Goal: Transaction & Acquisition: Purchase product/service

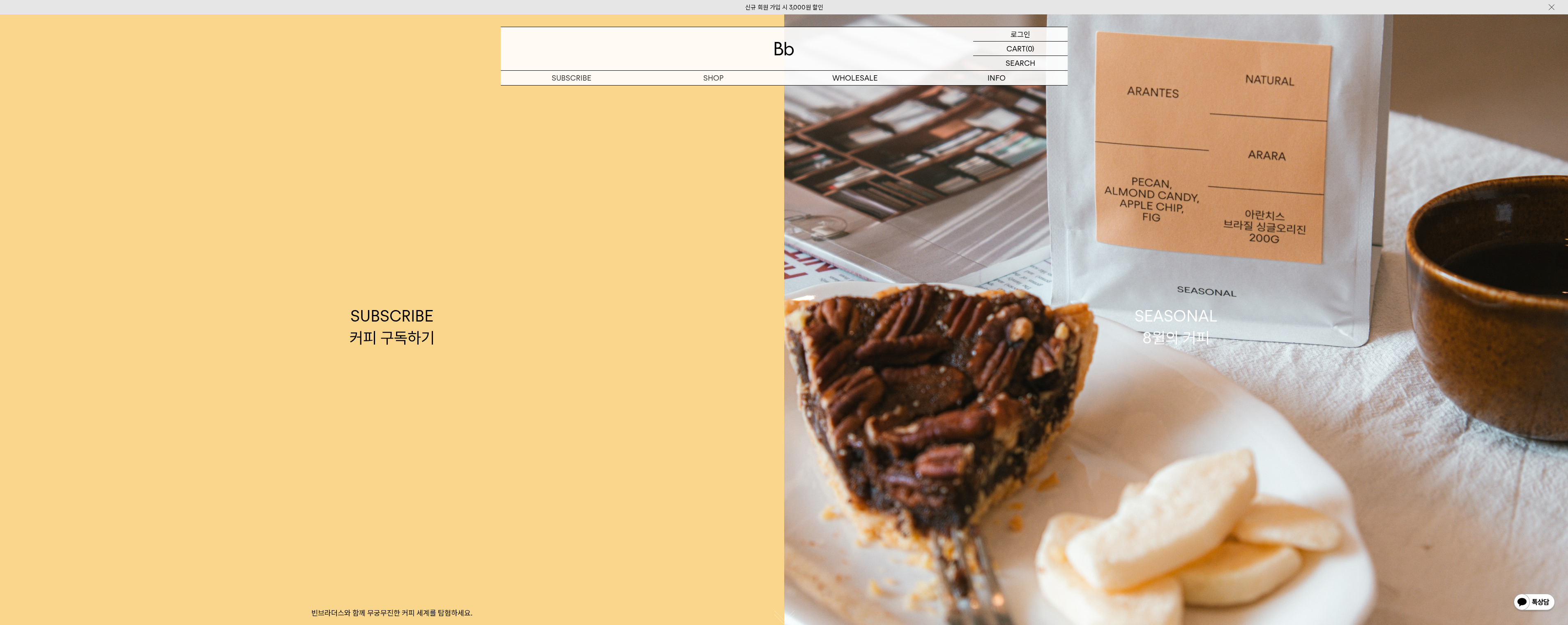
click at [1020, 32] on p "로그인" at bounding box center [1020, 34] width 20 height 14
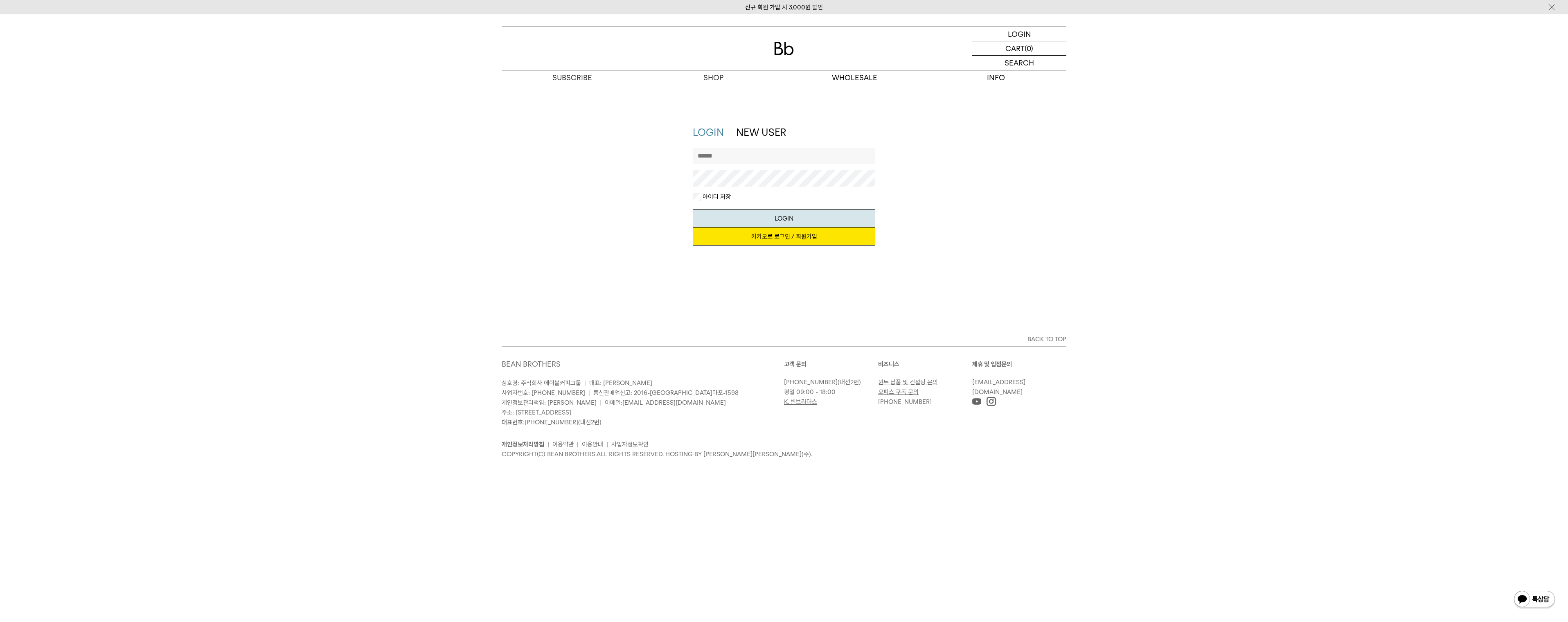
click at [790, 239] on link "카카오로 로그인 / 회원가입" at bounding box center [784, 237] width 183 height 18
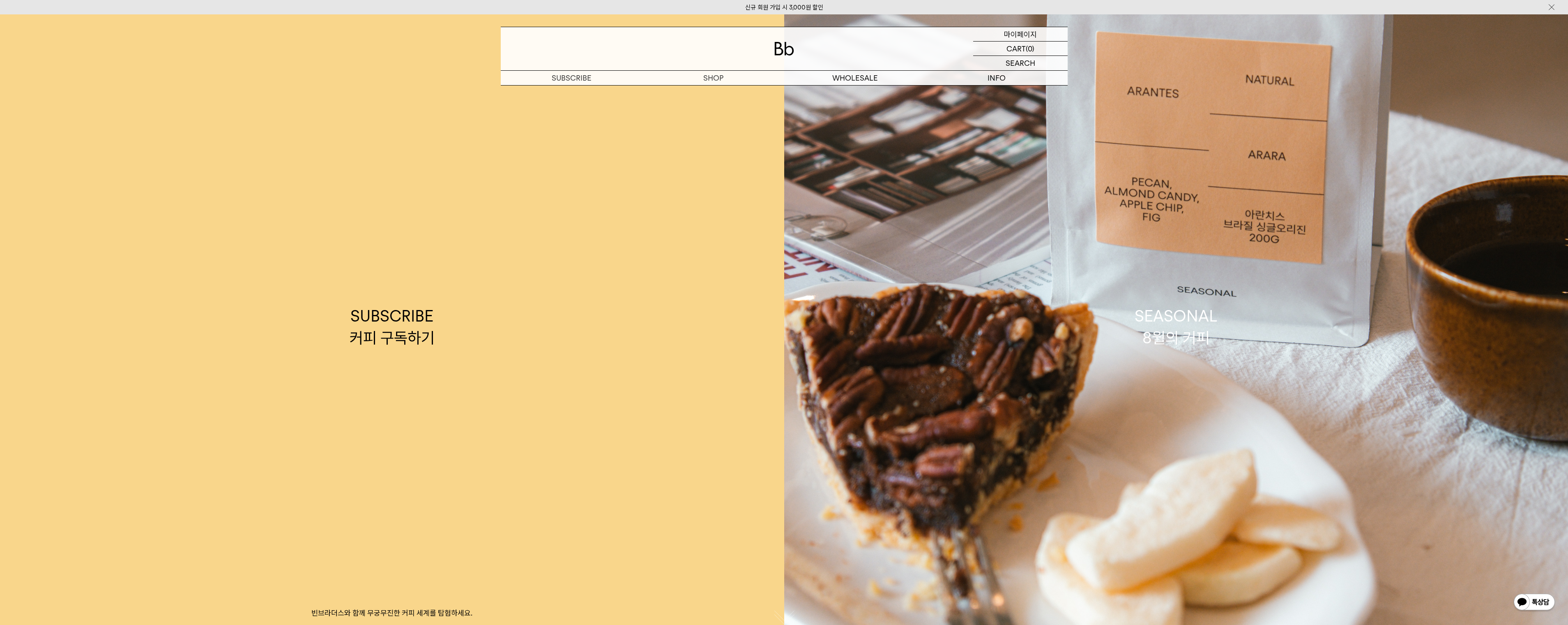
click at [1013, 32] on p "마이페이지" at bounding box center [1020, 34] width 33 height 14
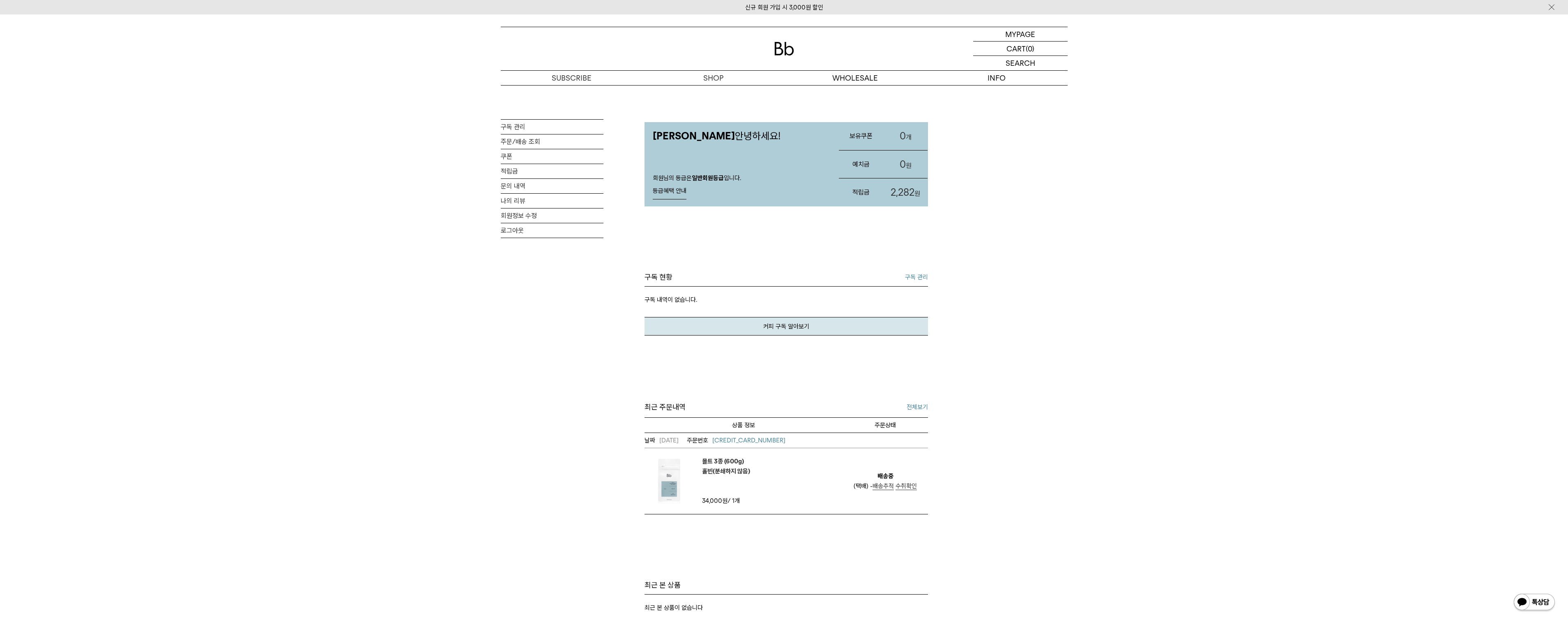
click at [910, 484] on span "수취확인" at bounding box center [906, 486] width 21 height 7
click at [512, 127] on link "구독 관리" at bounding box center [552, 127] width 103 height 15
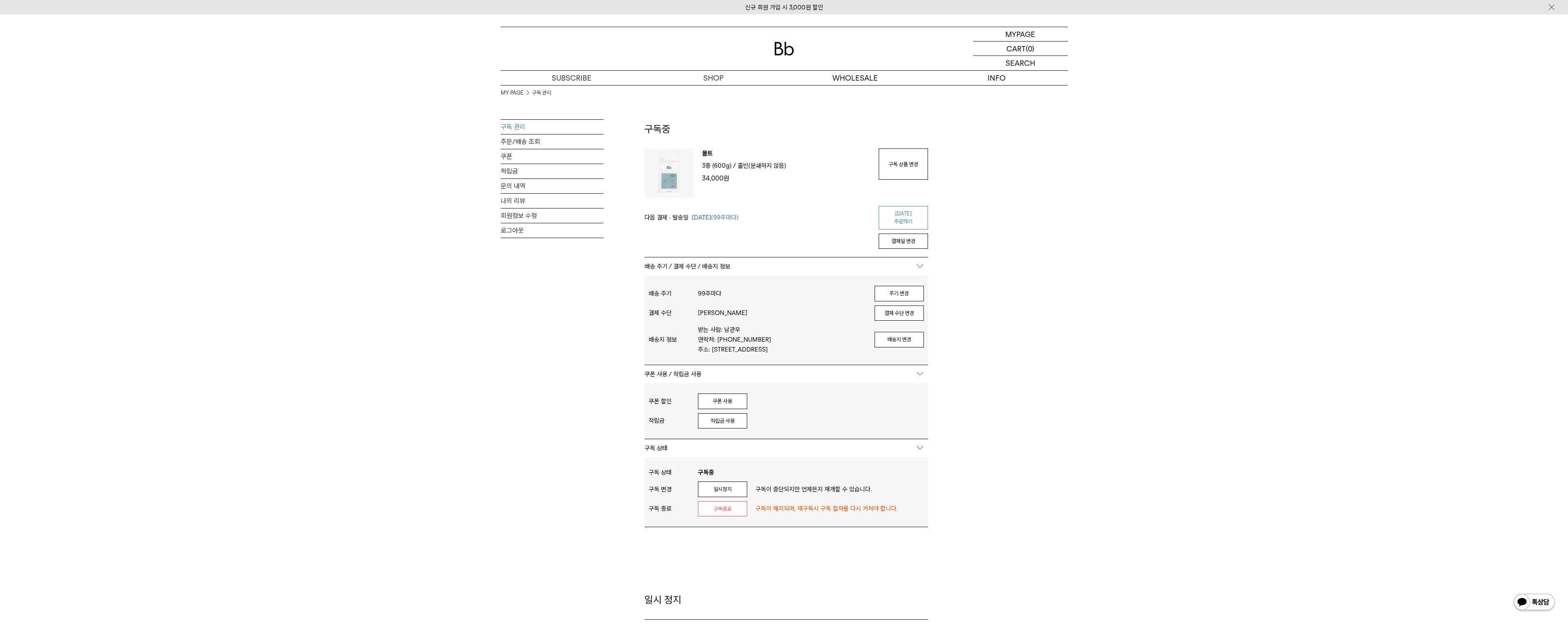
click at [902, 215] on link "오늘 주문하기" at bounding box center [903, 218] width 49 height 23
click at [745, 404] on button "쿠폰 사용" at bounding box center [722, 401] width 49 height 16
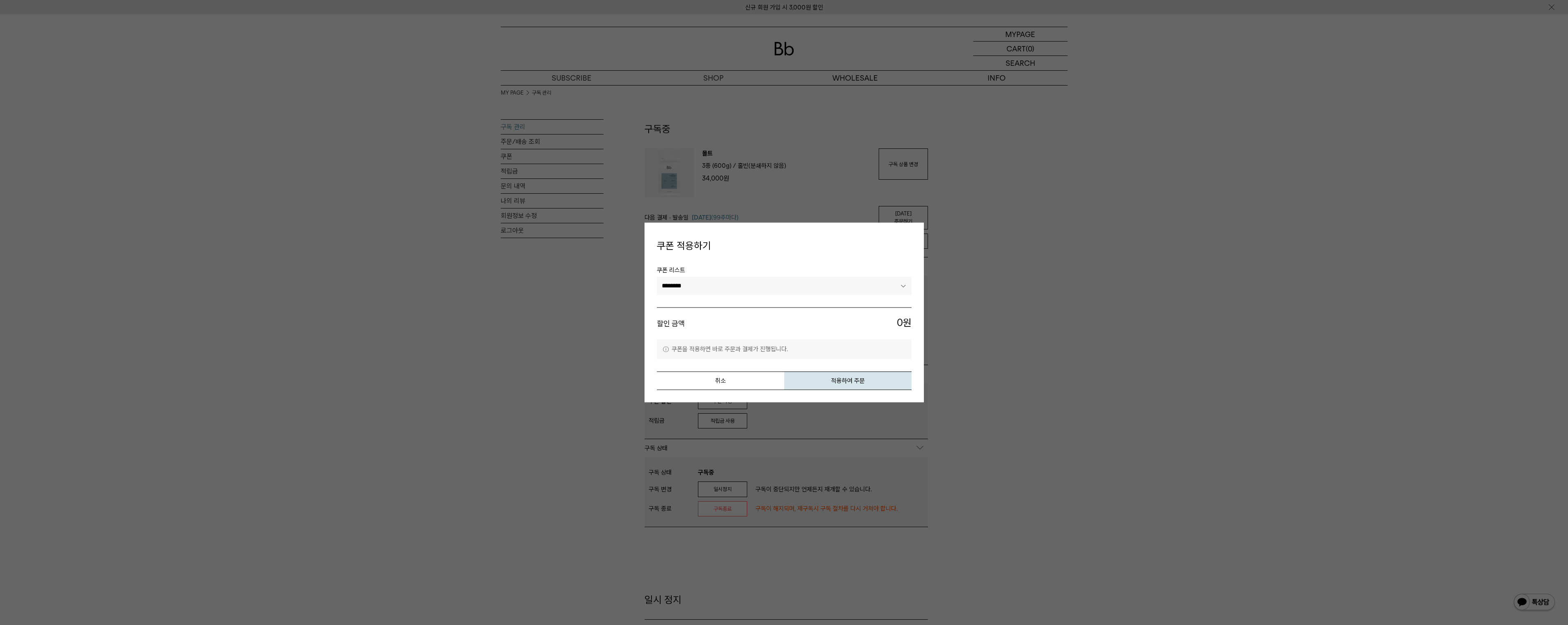
click at [775, 276] on select "********" at bounding box center [784, 286] width 255 height 18
click at [778, 283] on select "********" at bounding box center [784, 286] width 255 height 18
click at [746, 385] on button "취소" at bounding box center [720, 381] width 127 height 18
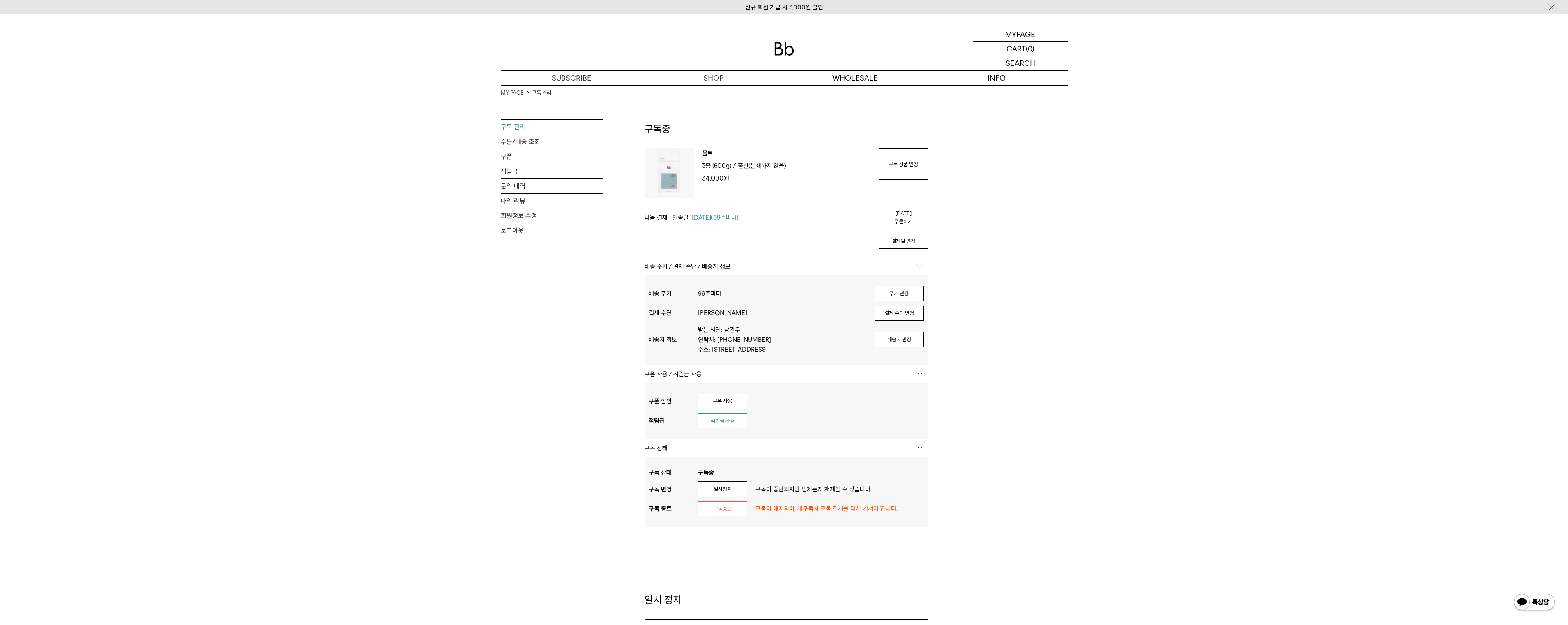
click at [728, 420] on button "적립금 사용" at bounding box center [722, 421] width 49 height 16
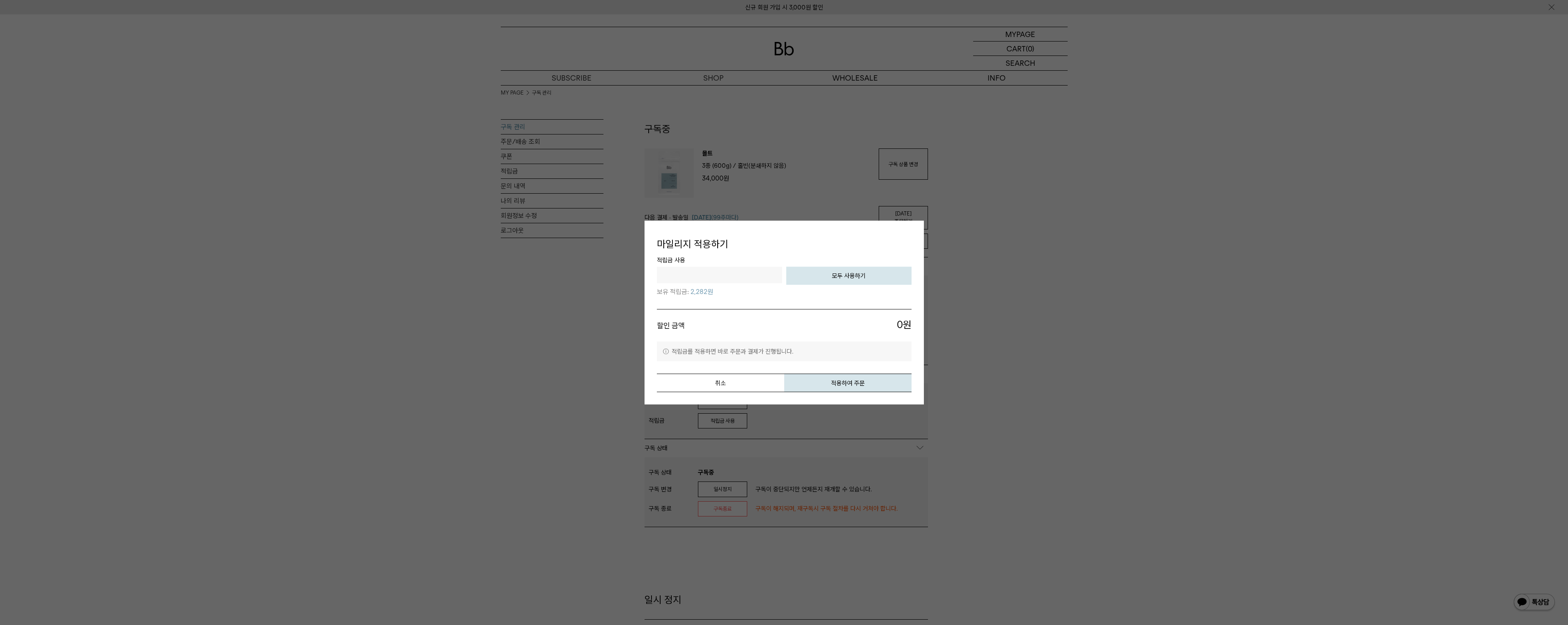
click at [848, 274] on button "모두 사용하기" at bounding box center [849, 276] width 125 height 18
type input "*"
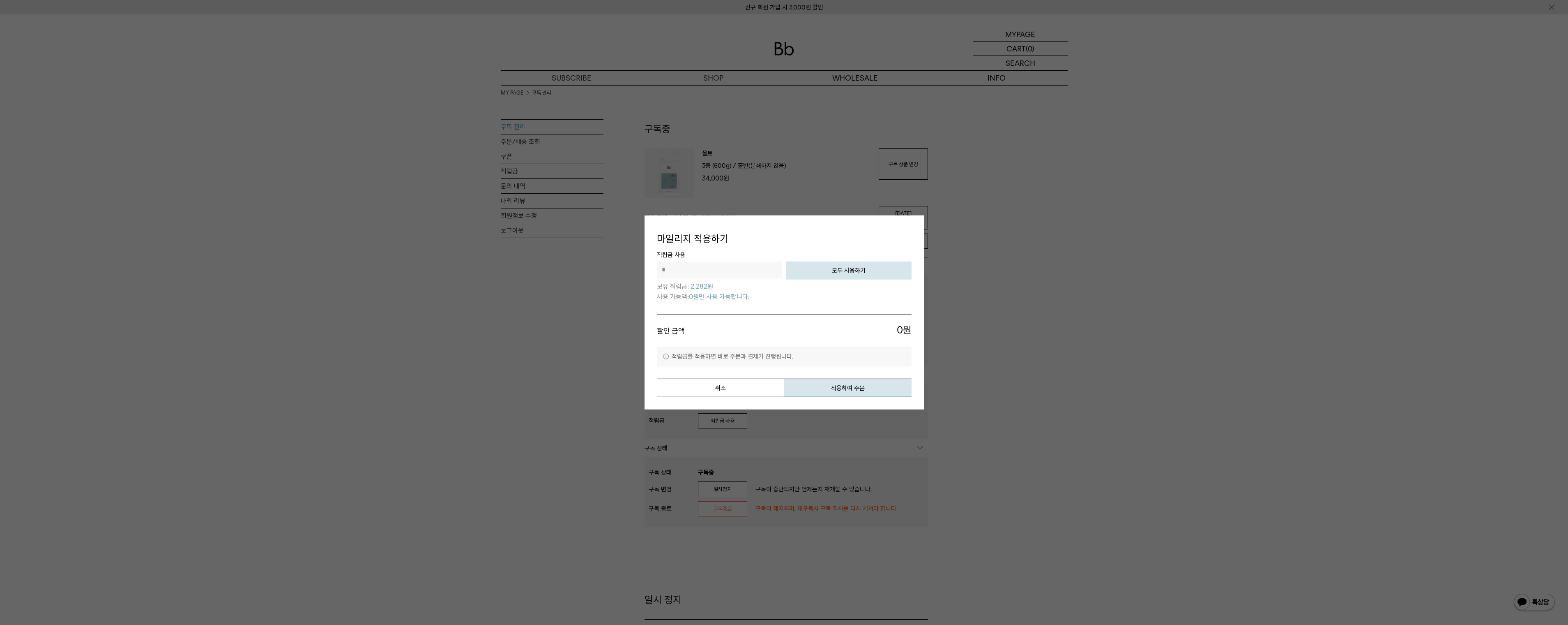
click at [845, 274] on button "모두 사용하기" at bounding box center [849, 270] width 125 height 18
click at [736, 391] on button "취소" at bounding box center [720, 388] width 127 height 18
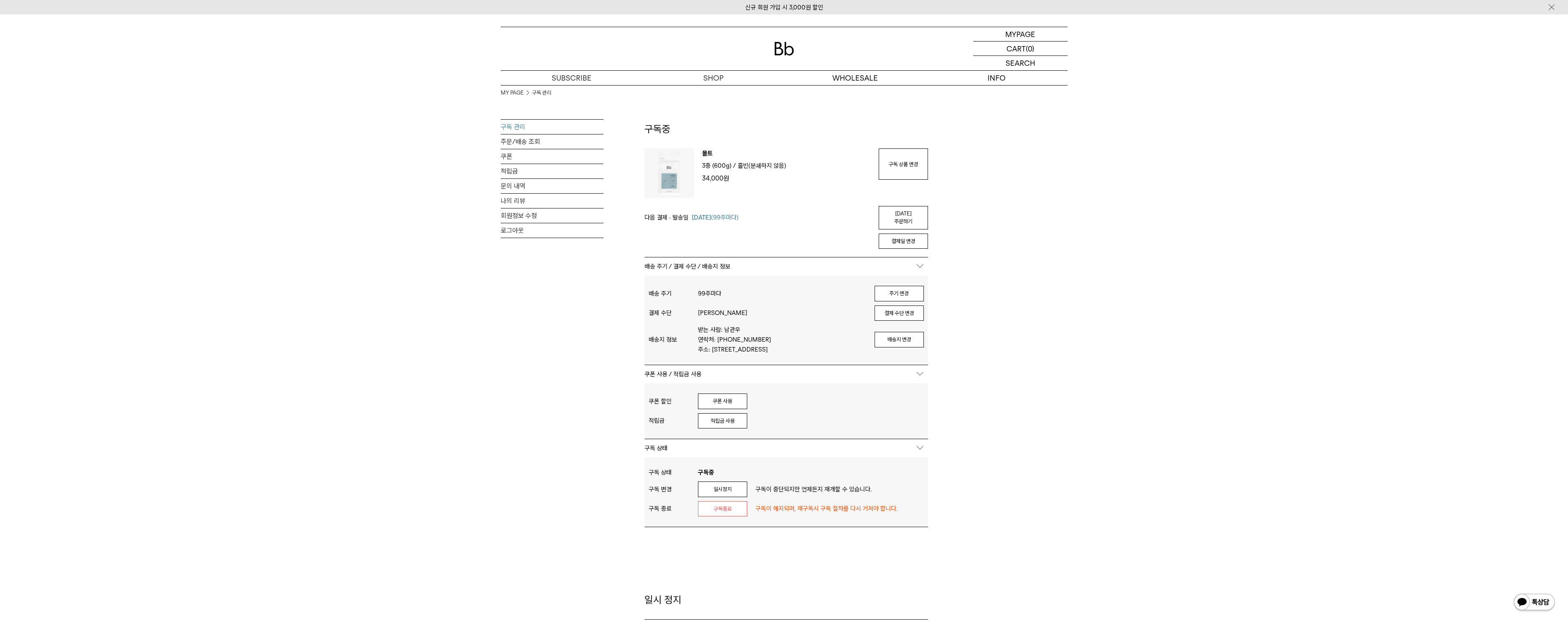
drag, startPoint x: 904, startPoint y: 208, endPoint x: 829, endPoint y: 43, distance: 181.2
click at [904, 208] on link "오늘 주문하기" at bounding box center [903, 218] width 49 height 23
